Goal: Obtain resource: Download file/media

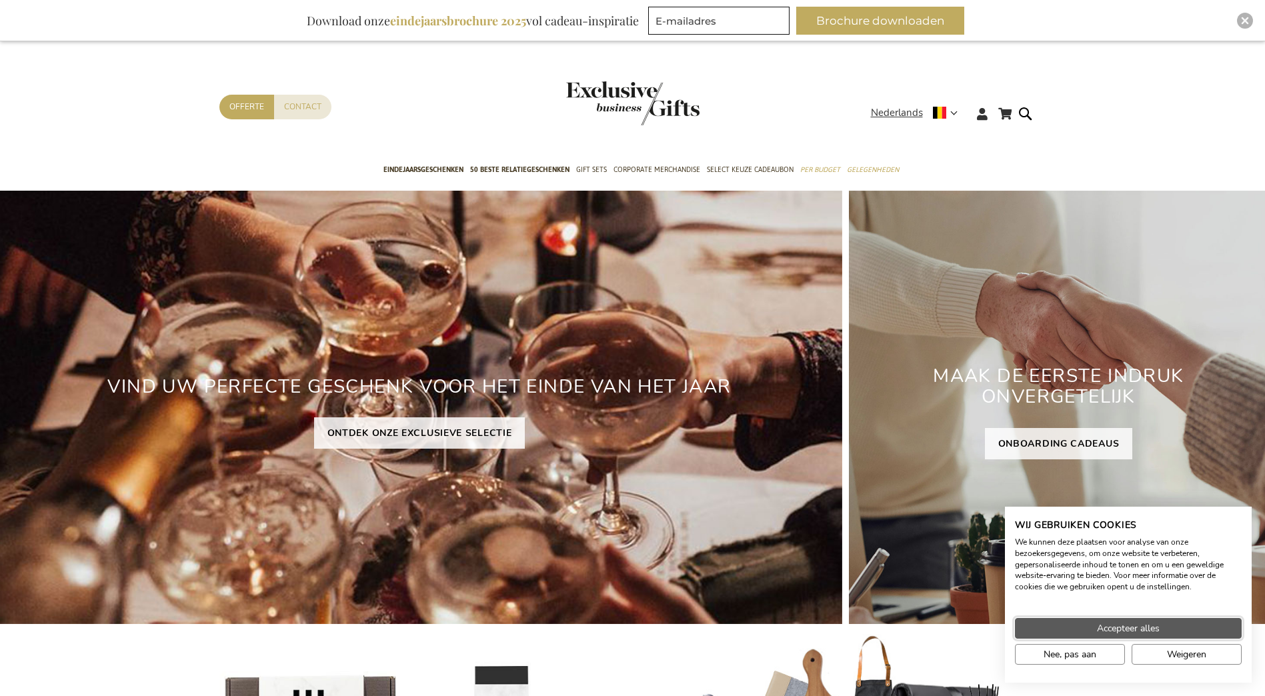
click at [1118, 620] on button "Accepteer alles" at bounding box center [1128, 628] width 227 height 21
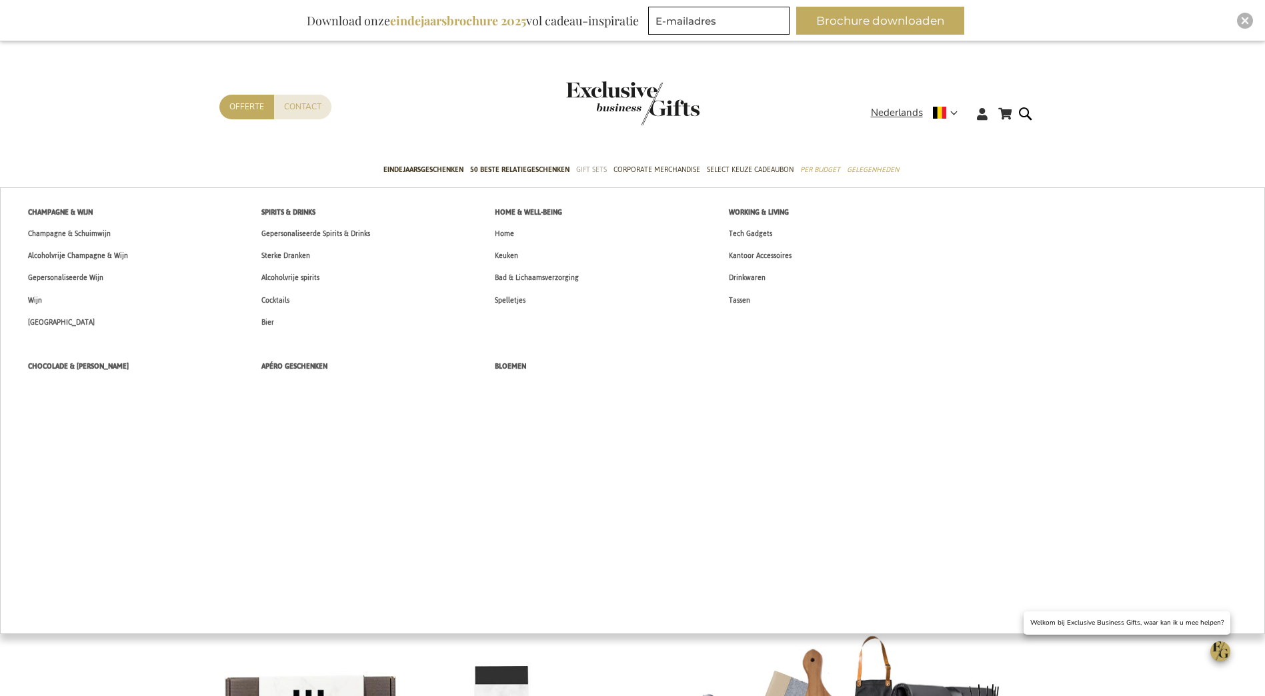
click at [596, 164] on span "Gift Sets" at bounding box center [591, 170] width 31 height 14
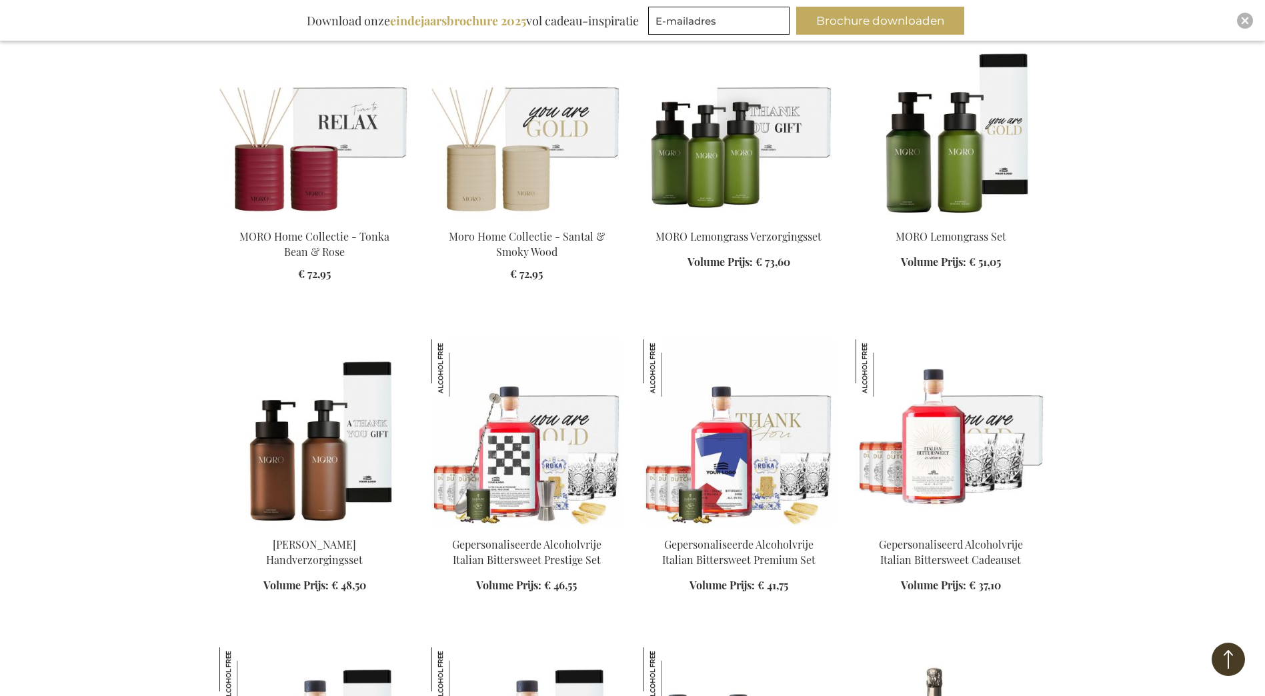
scroll to position [1534, 0]
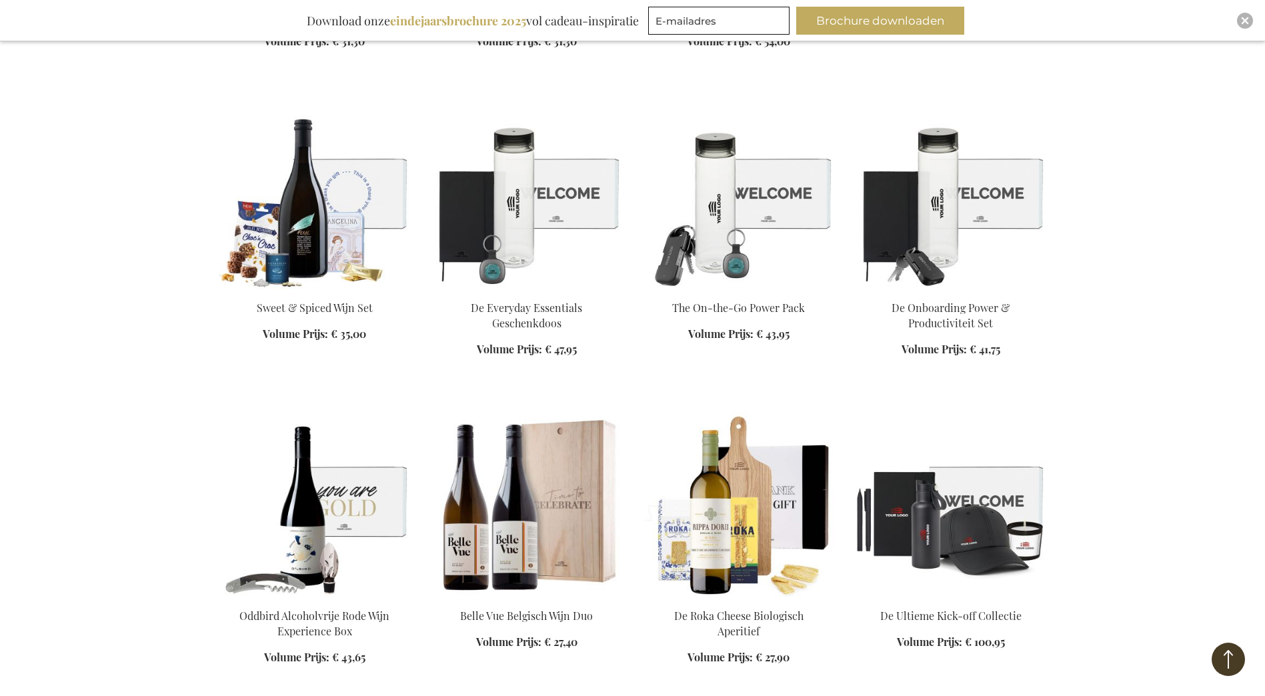
scroll to position [2401, 0]
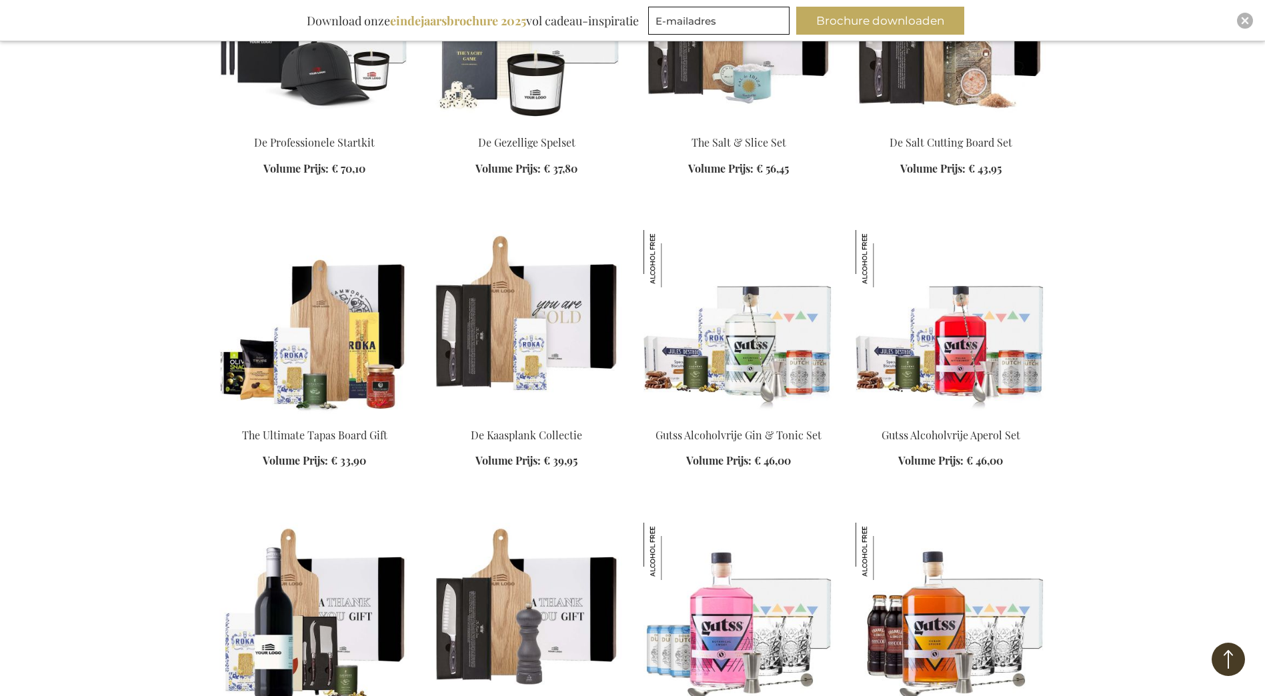
scroll to position [3201, 0]
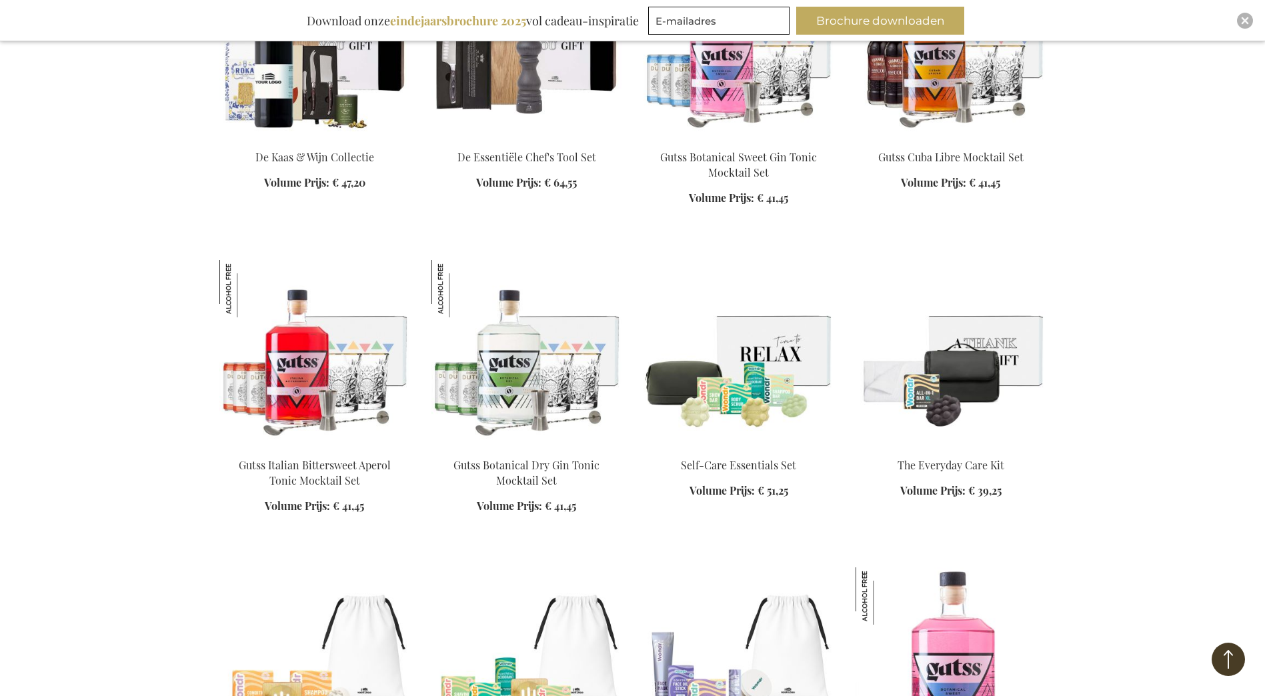
scroll to position [3734, 0]
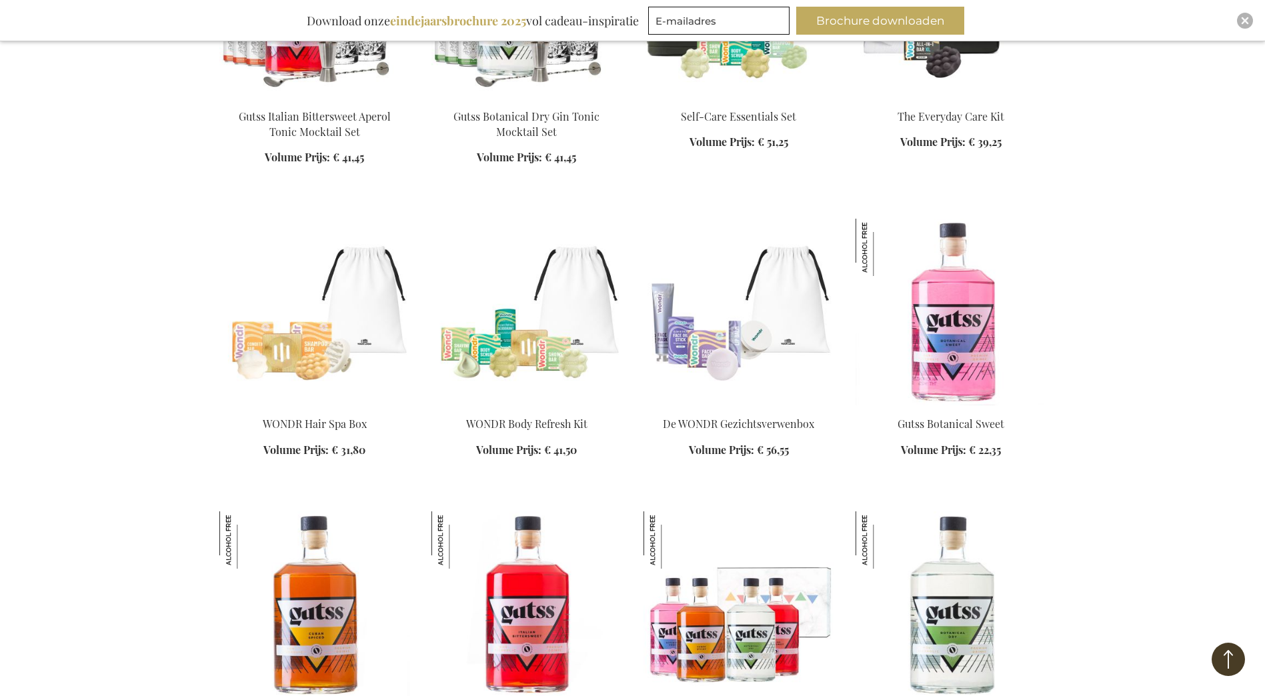
scroll to position [4068, 0]
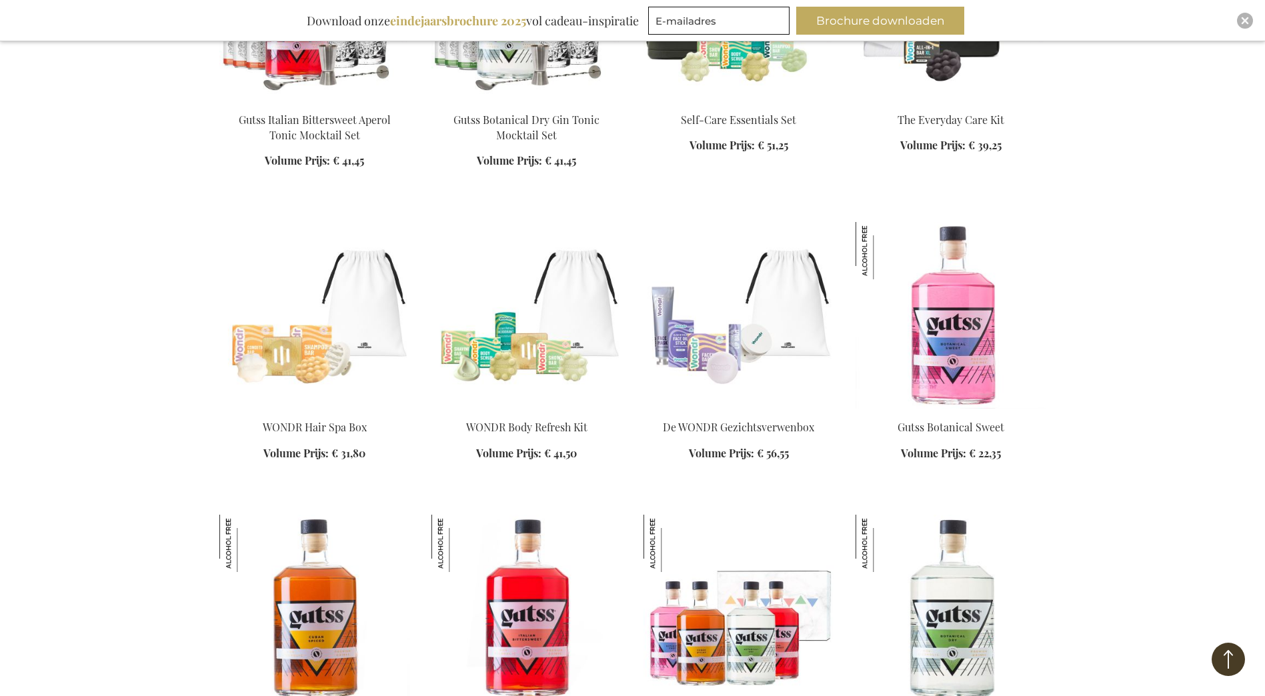
click at [365, 328] on img at bounding box center [314, 315] width 191 height 187
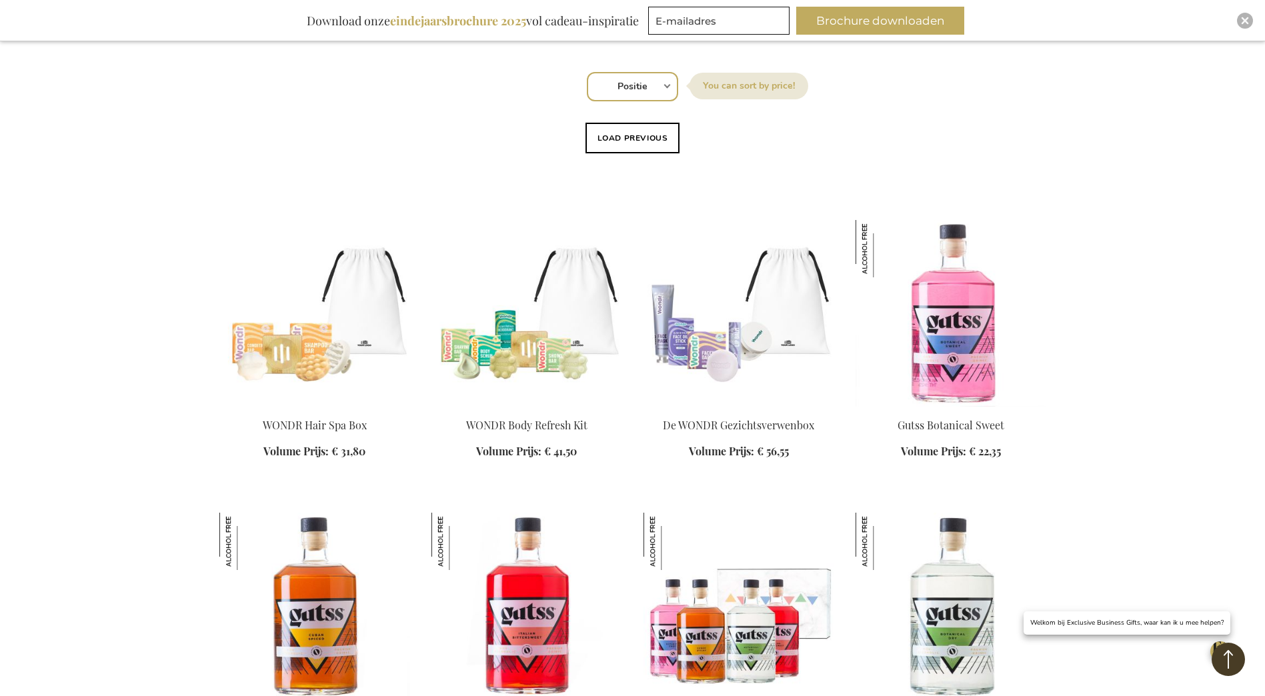
scroll to position [445, 0]
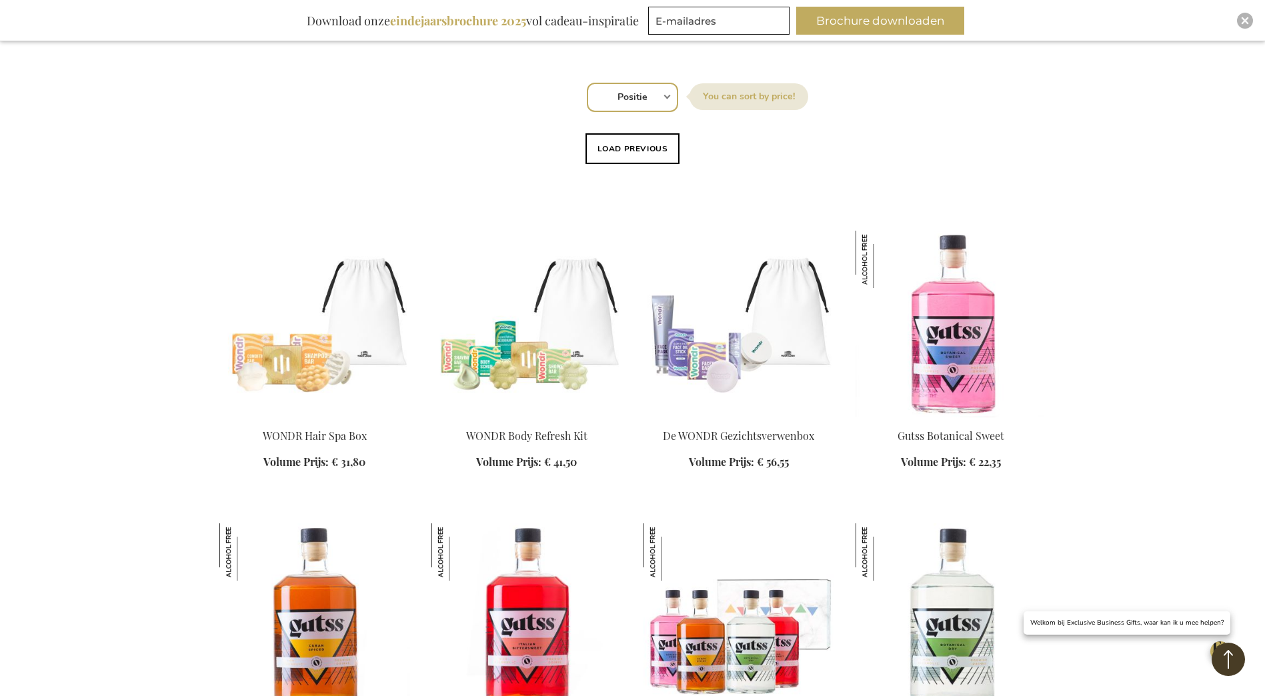
click at [786, 353] on img at bounding box center [739, 324] width 191 height 187
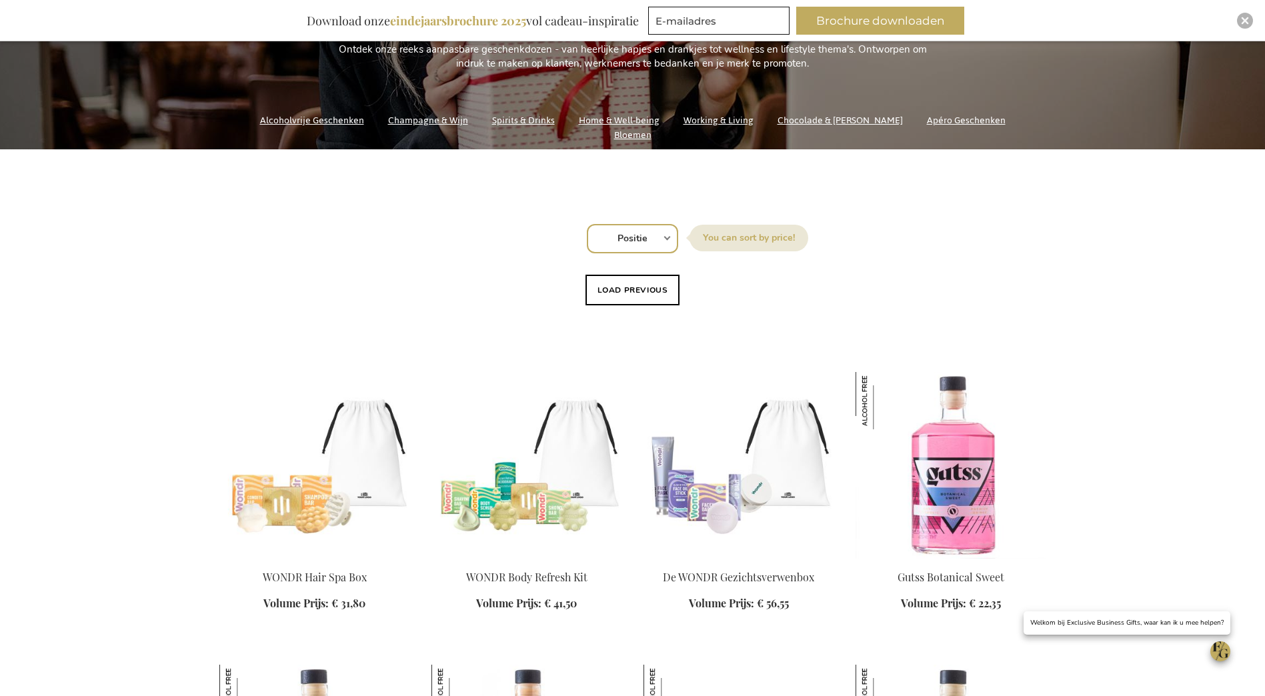
scroll to position [579, 0]
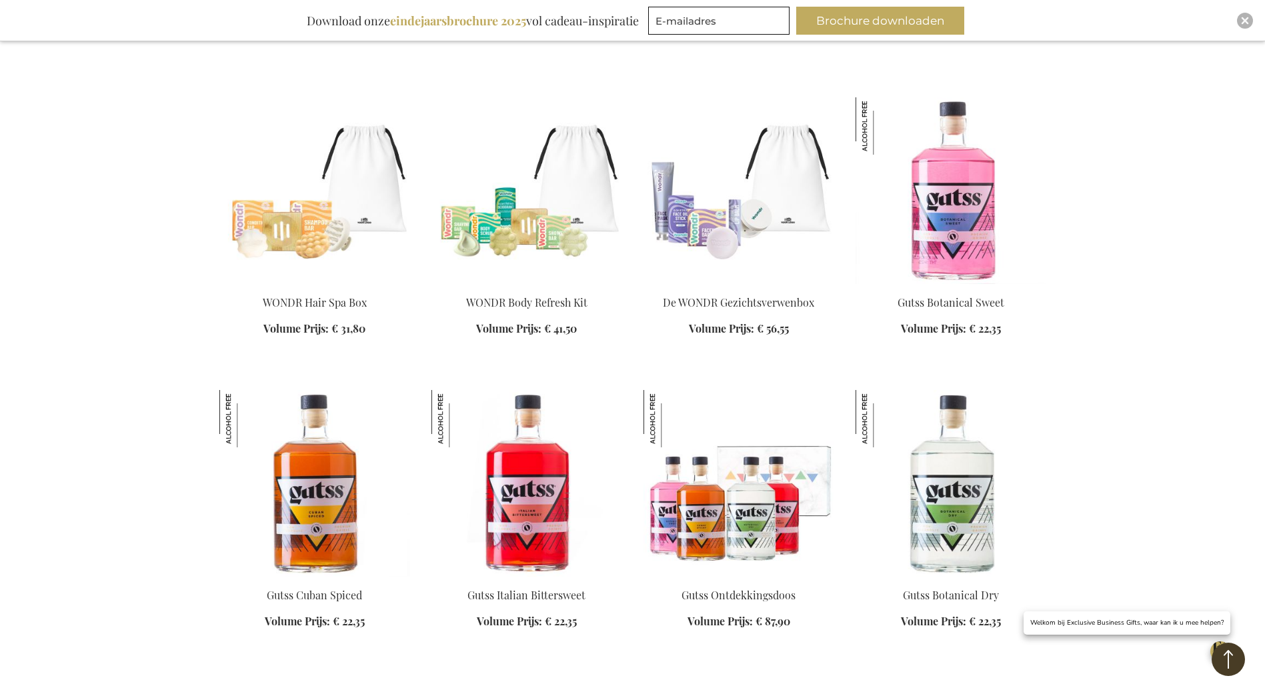
click at [349, 243] on img at bounding box center [314, 190] width 191 height 187
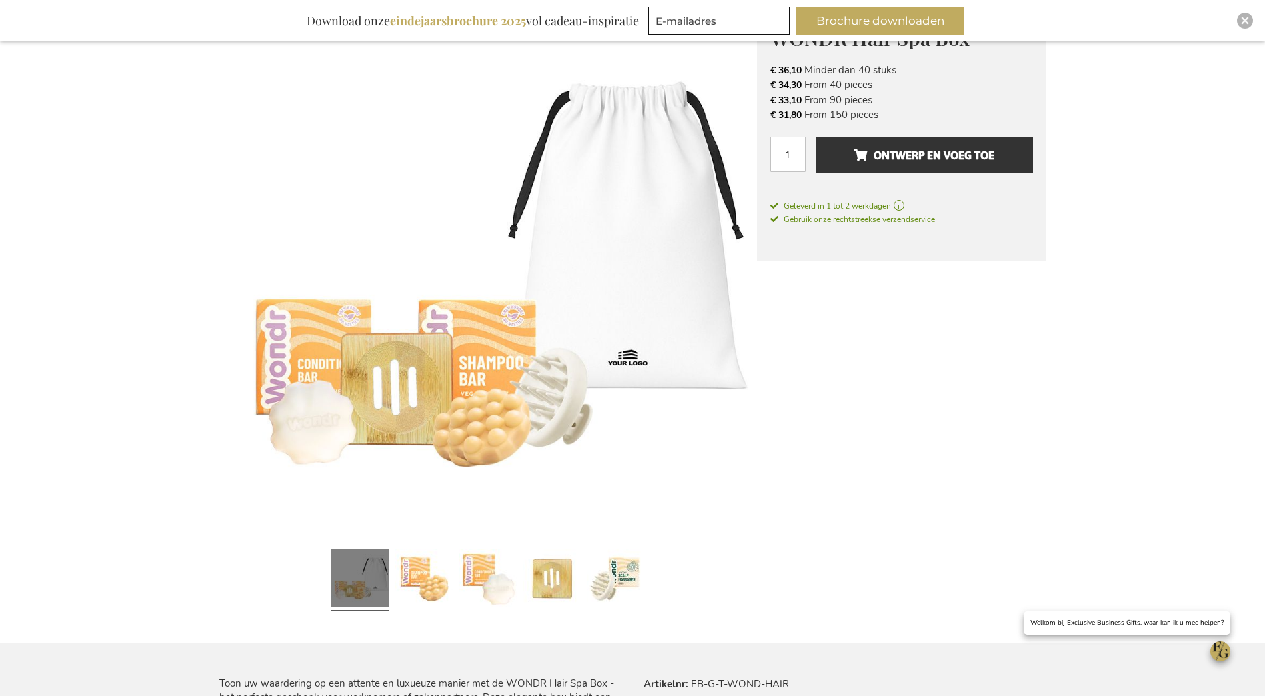
scroll to position [267, 0]
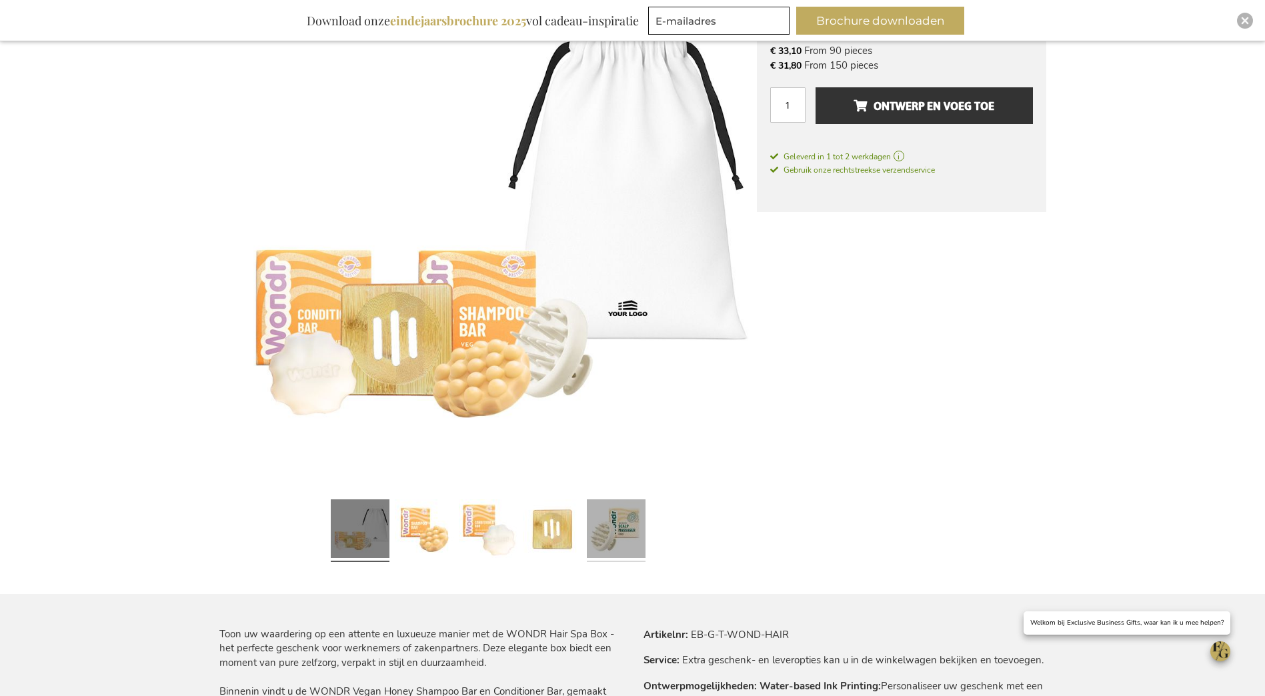
click at [639, 530] on link at bounding box center [616, 530] width 59 height 73
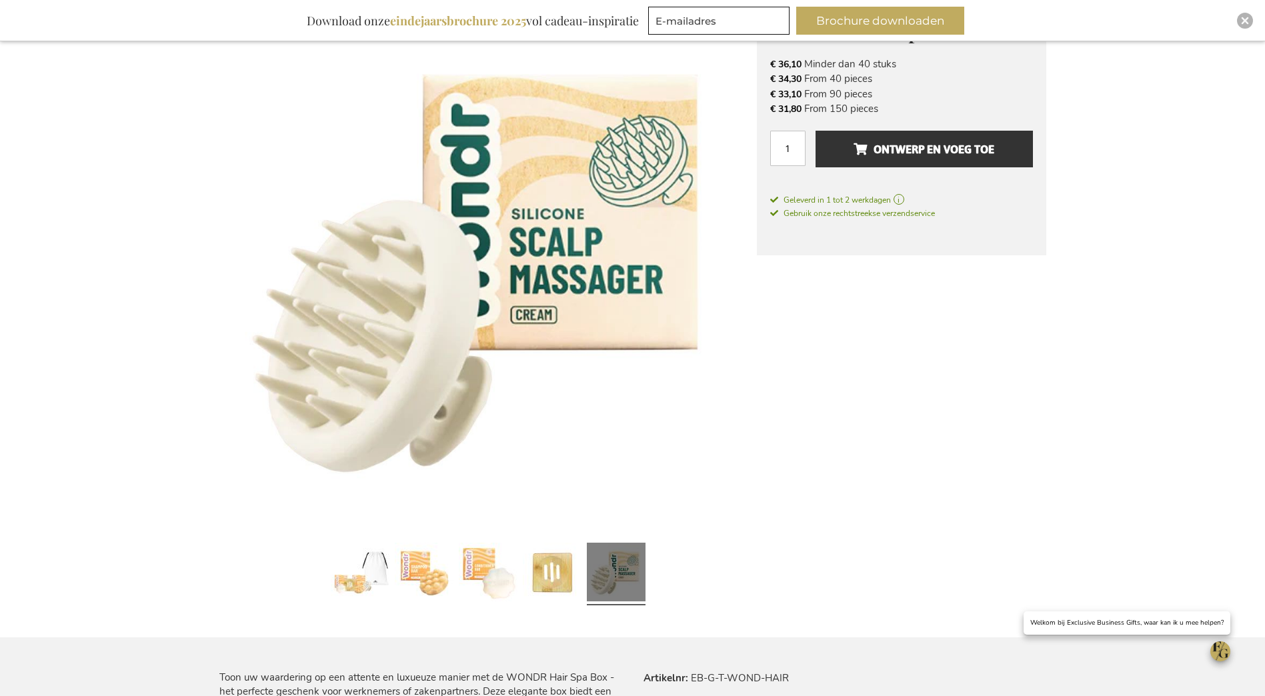
scroll to position [200, 0]
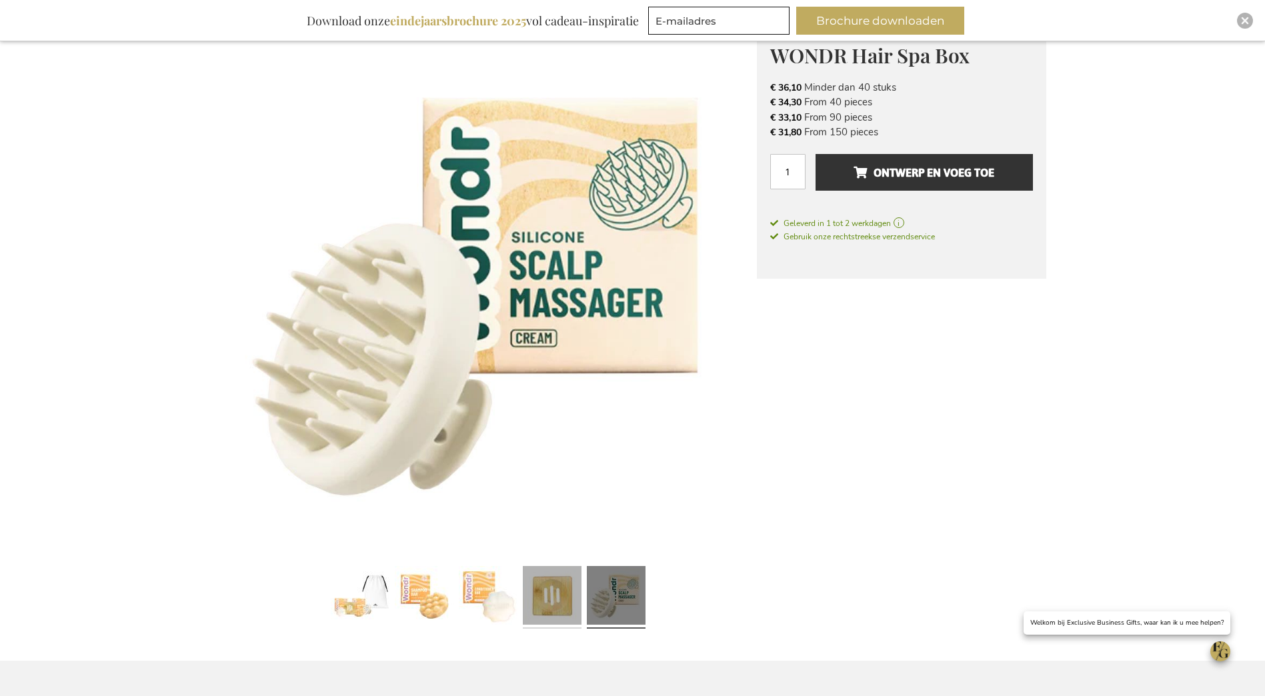
click at [552, 586] on link at bounding box center [552, 597] width 59 height 73
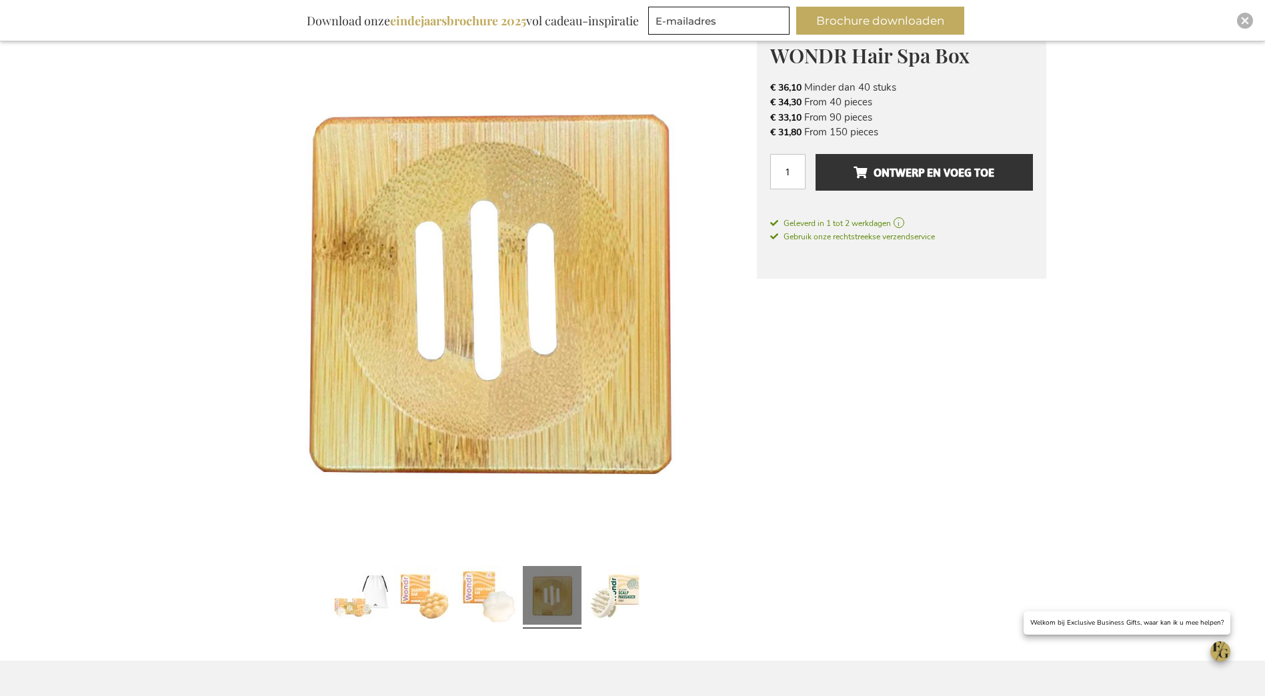
scroll to position [133, 0]
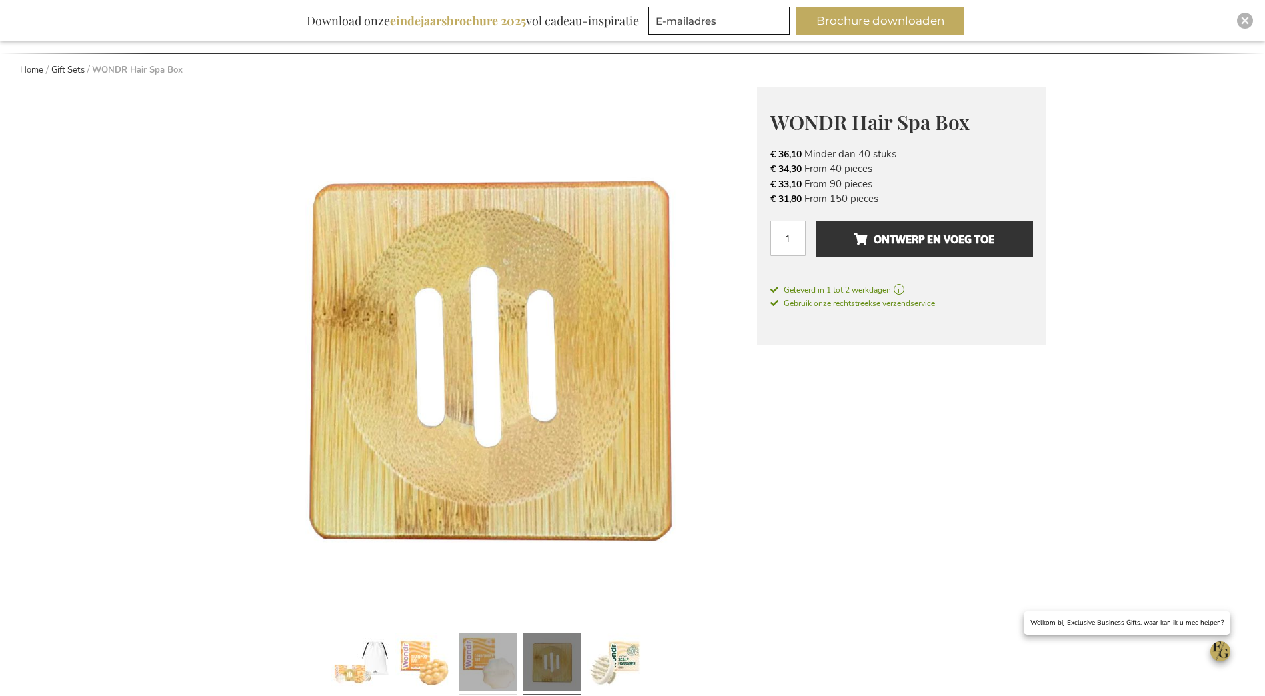
click at [490, 646] on link at bounding box center [488, 663] width 59 height 73
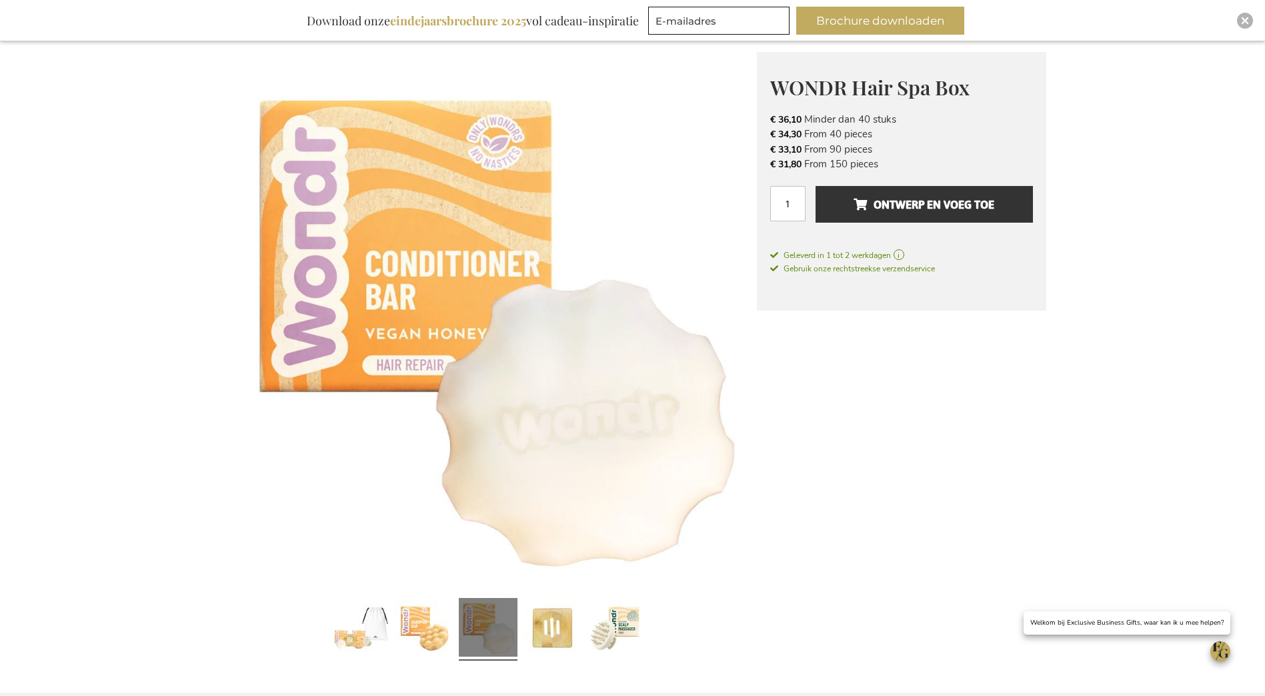
scroll to position [200, 0]
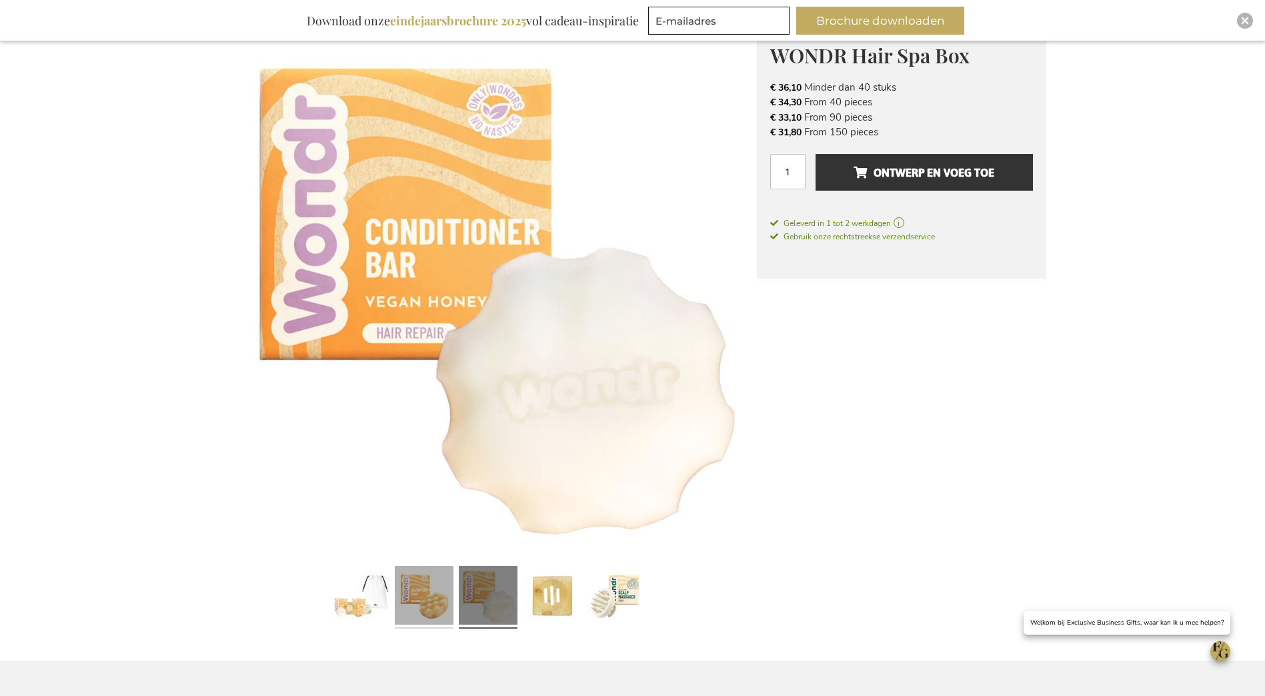
click at [432, 594] on link at bounding box center [424, 597] width 59 height 73
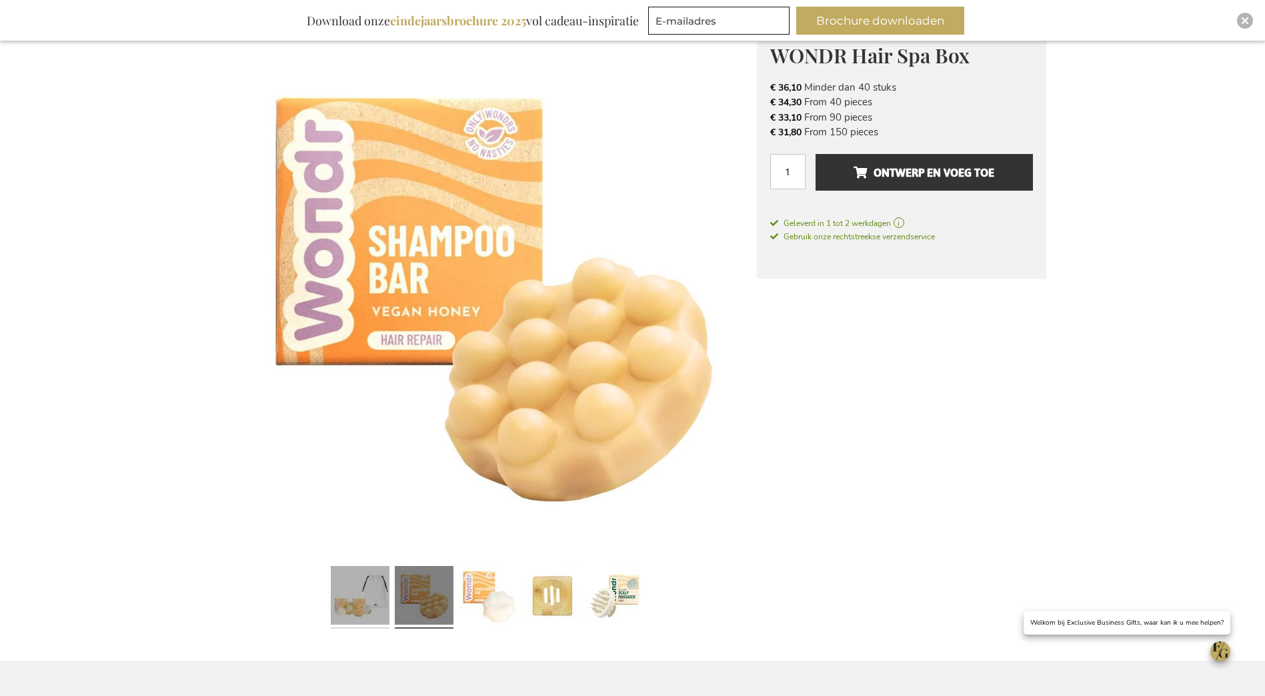
click at [383, 593] on link at bounding box center [360, 597] width 59 height 73
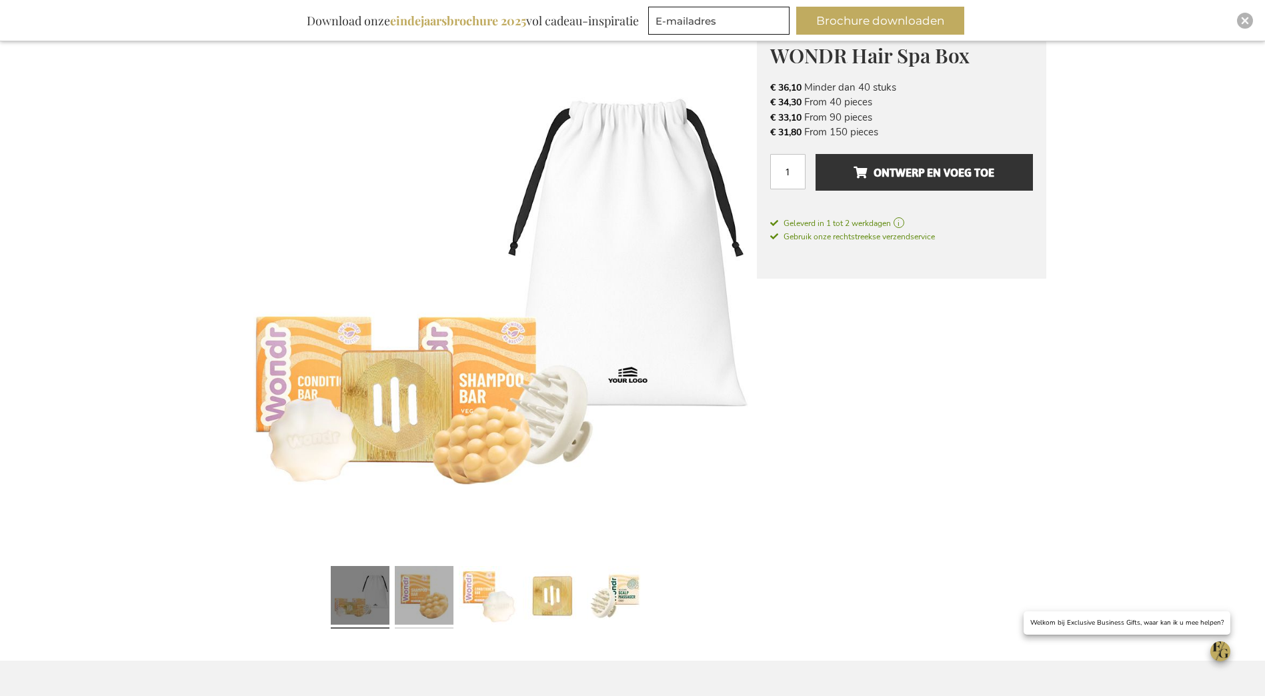
click at [404, 593] on link at bounding box center [424, 597] width 59 height 73
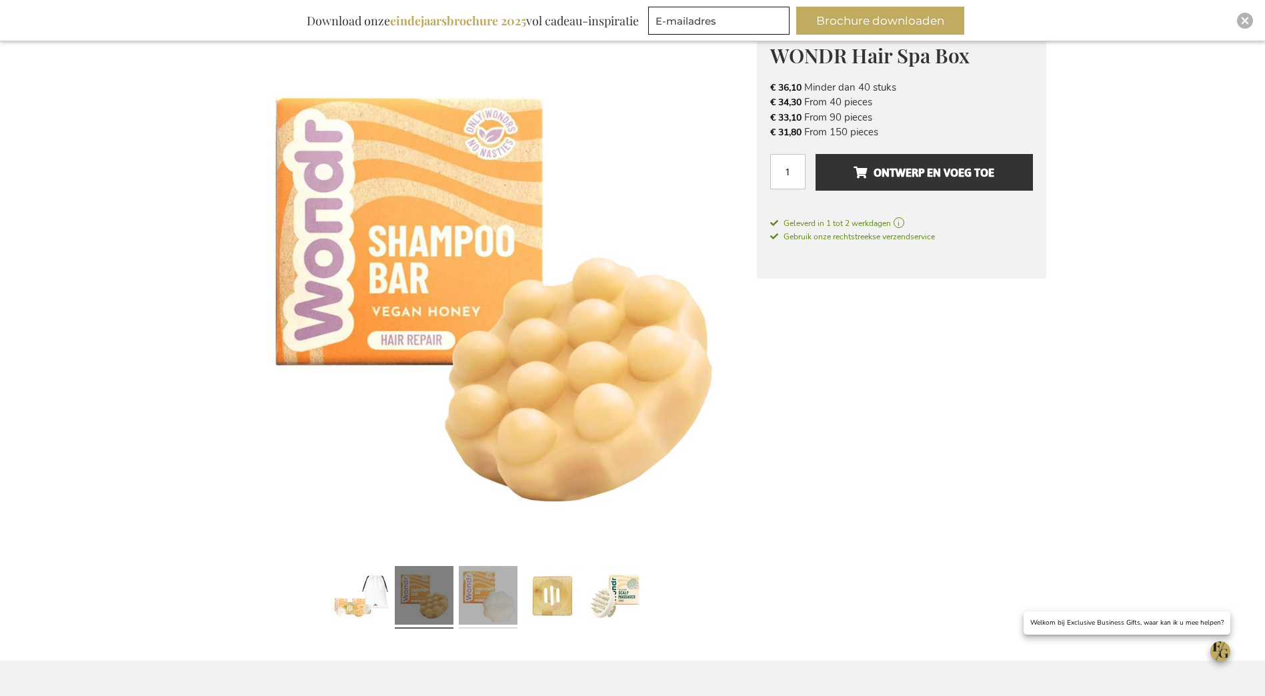
click at [477, 587] on link at bounding box center [488, 597] width 59 height 73
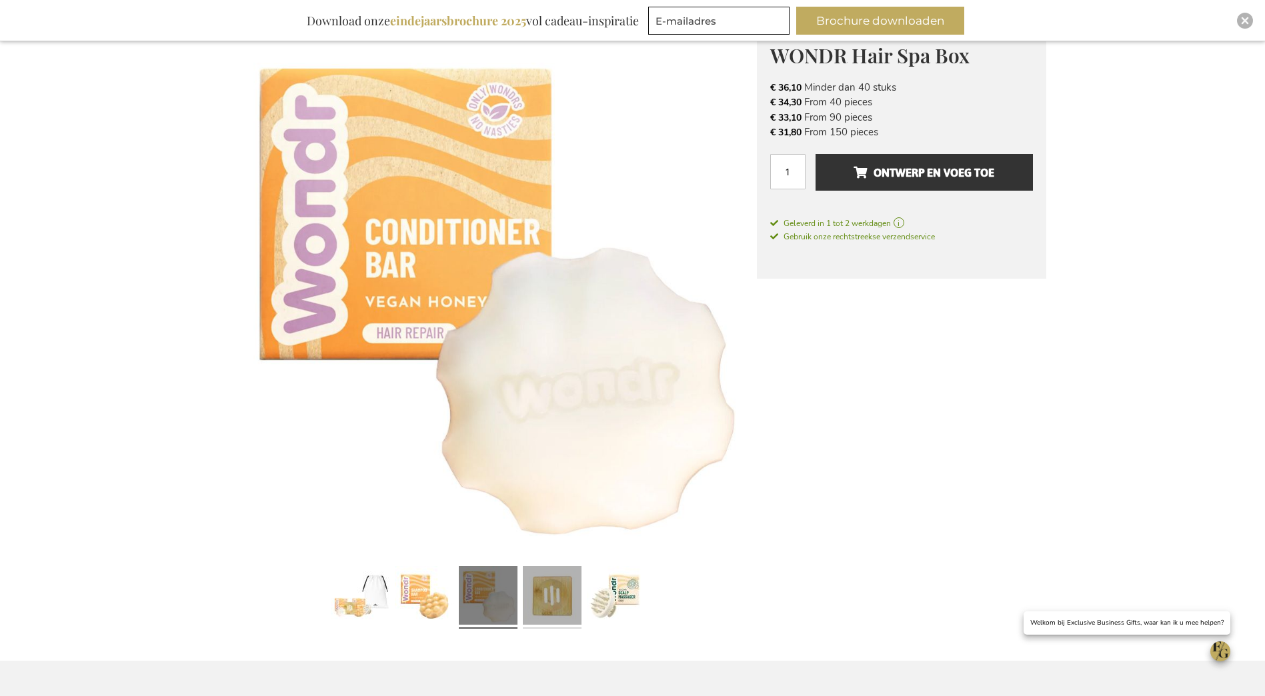
click at [549, 589] on link at bounding box center [552, 597] width 59 height 73
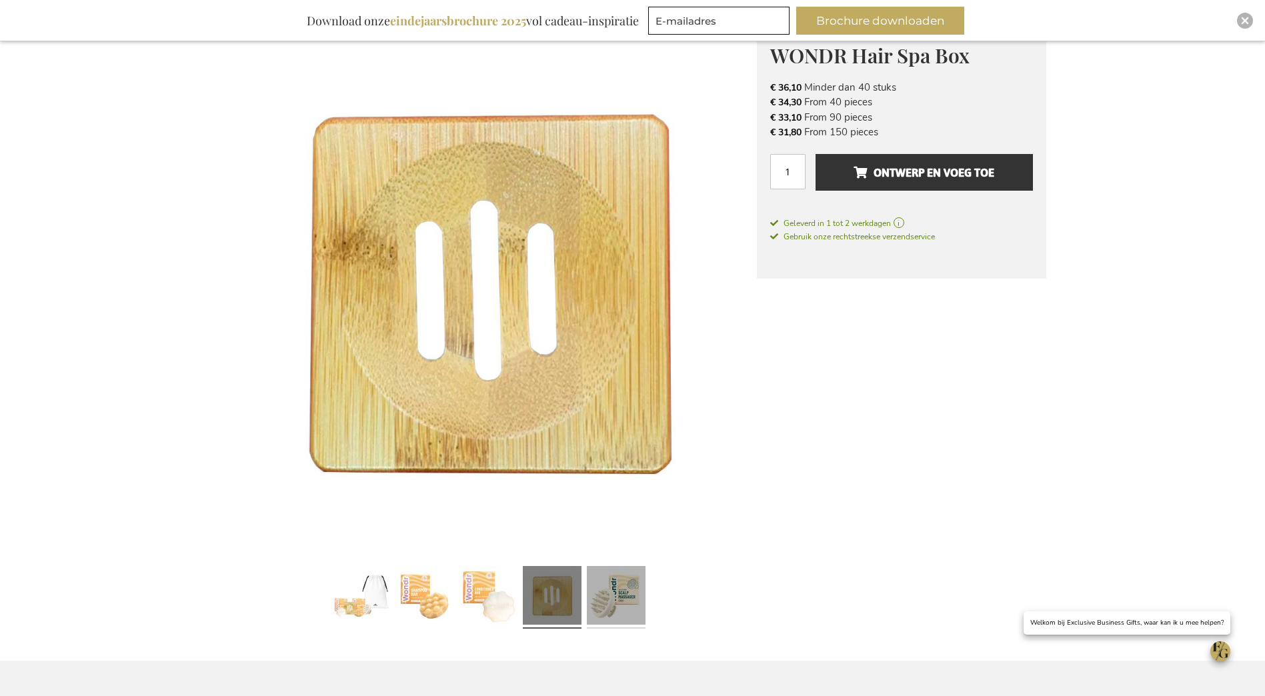
click at [620, 588] on link at bounding box center [616, 597] width 59 height 73
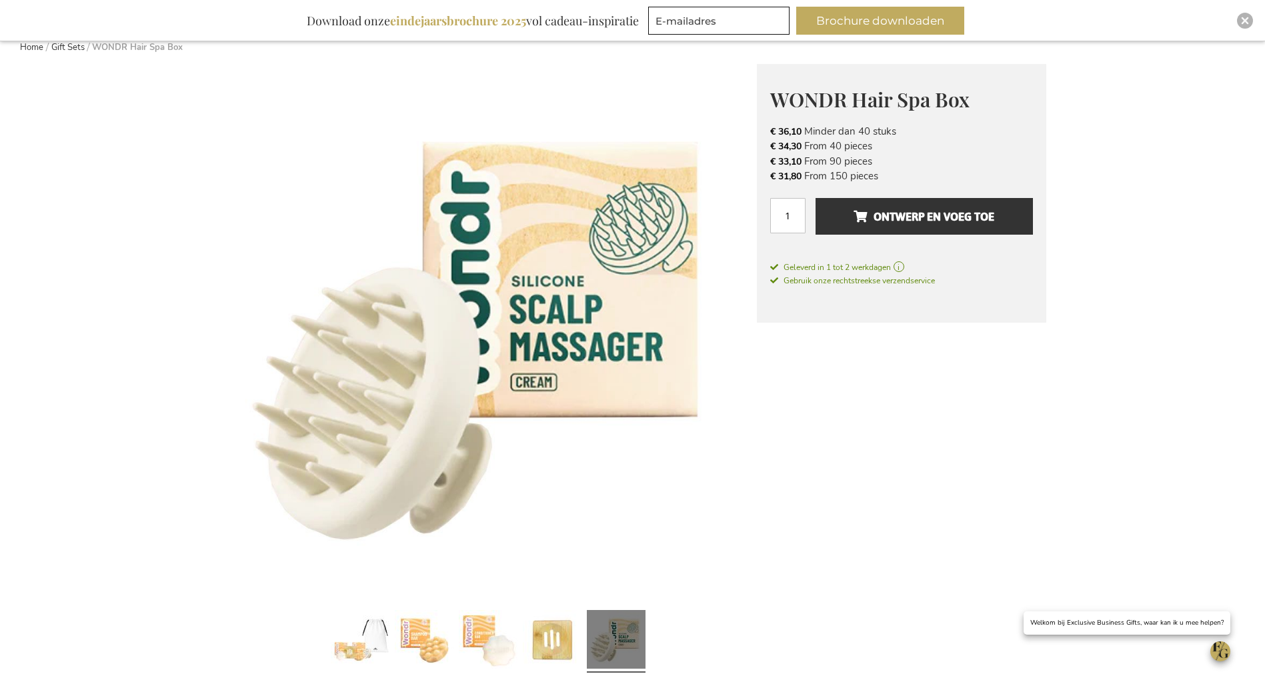
scroll to position [133, 0]
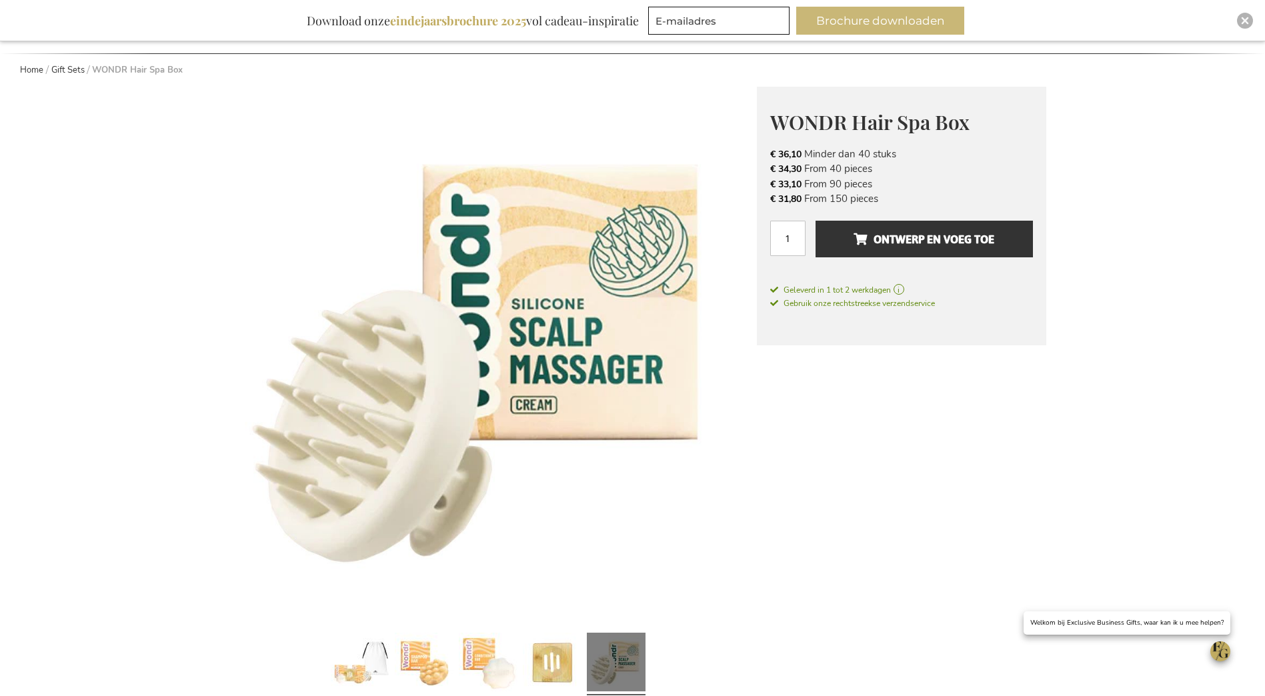
click at [936, 23] on button "Brochure downloaden" at bounding box center [880, 21] width 168 height 28
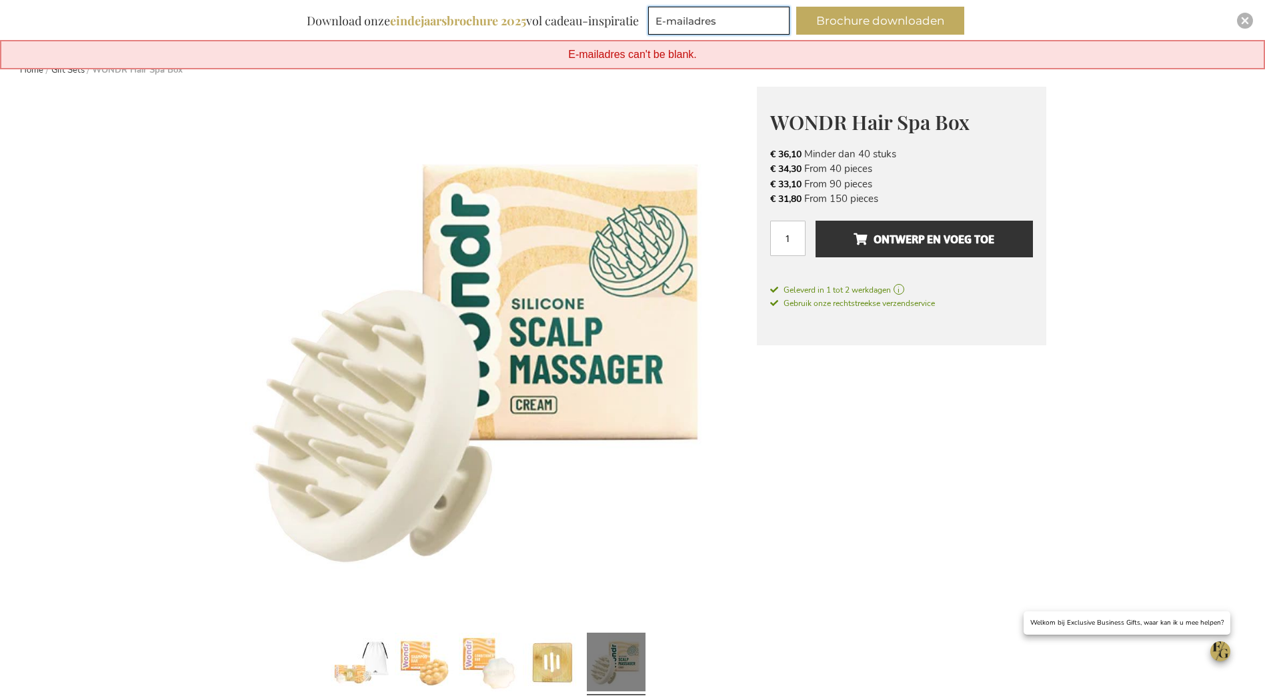
click at [772, 18] on input "E-mailadres" at bounding box center [718, 21] width 141 height 28
type input "[PERSON_NAME][EMAIL_ADDRESS][DOMAIN_NAME]"
click at [855, 16] on button "Brochure downloaden" at bounding box center [880, 21] width 168 height 28
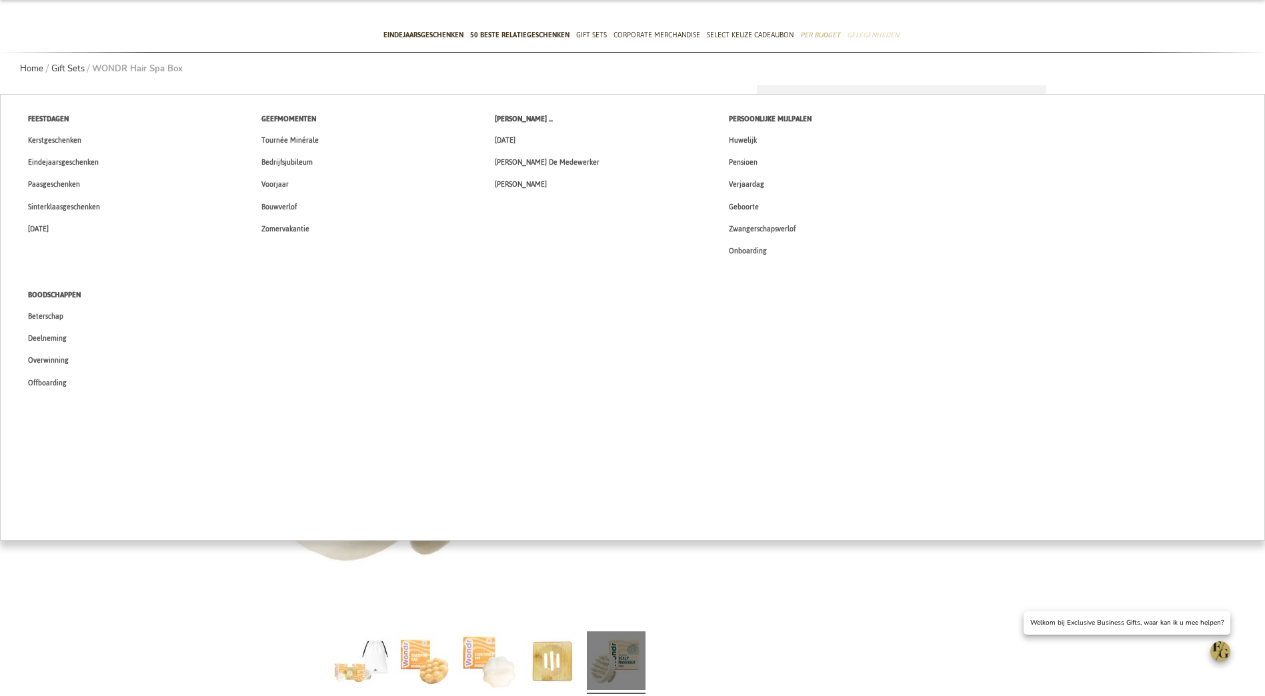
scroll to position [92, 0]
